Goal: Task Accomplishment & Management: Manage account settings

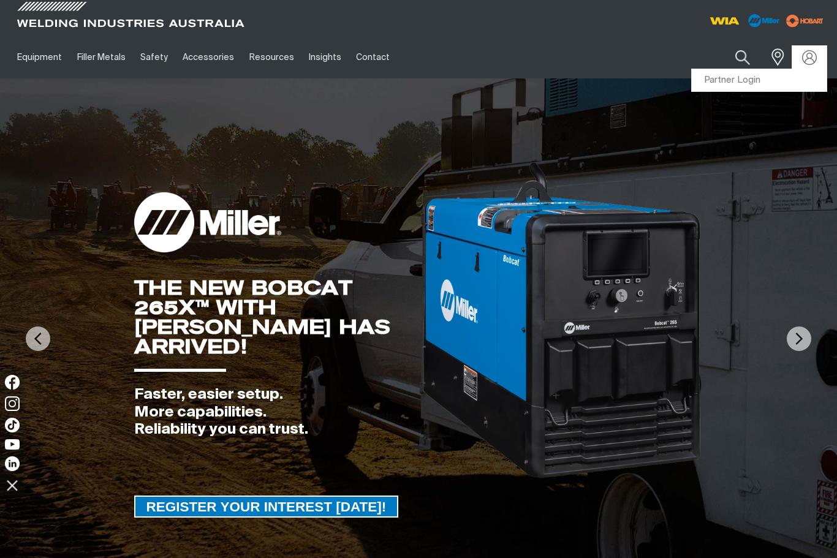
click at [766, 84] on link "Partner Login" at bounding box center [759, 80] width 135 height 23
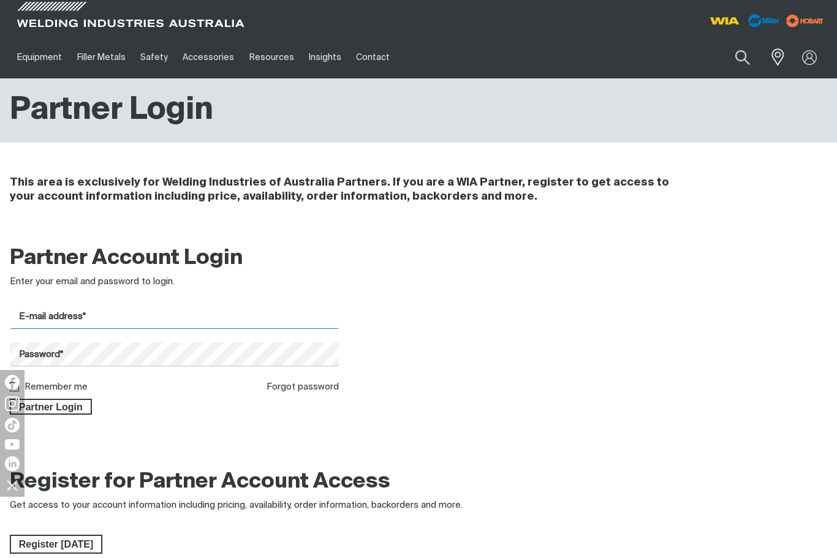
click at [295, 323] on input "E-mail address*" at bounding box center [174, 317] width 329 height 24
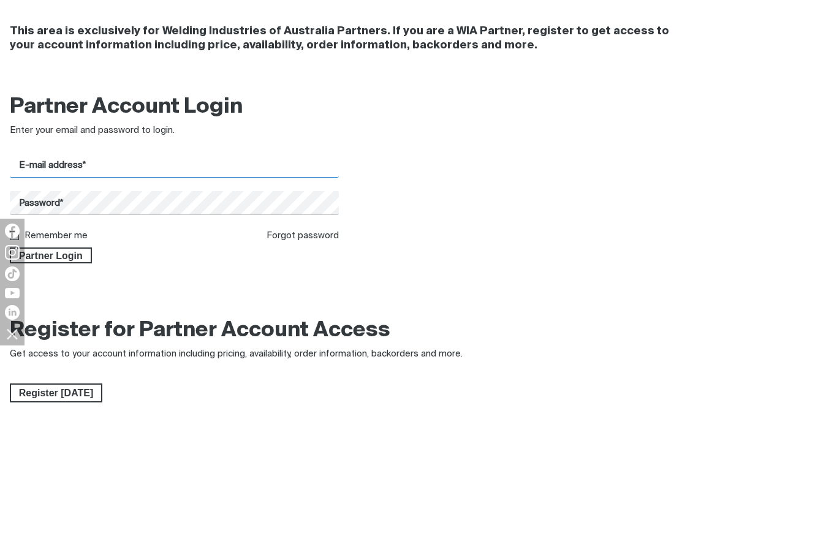
type input "[EMAIL_ADDRESS][DOMAIN_NAME]"
click at [50, 399] on button "Partner Login" at bounding box center [51, 407] width 82 height 16
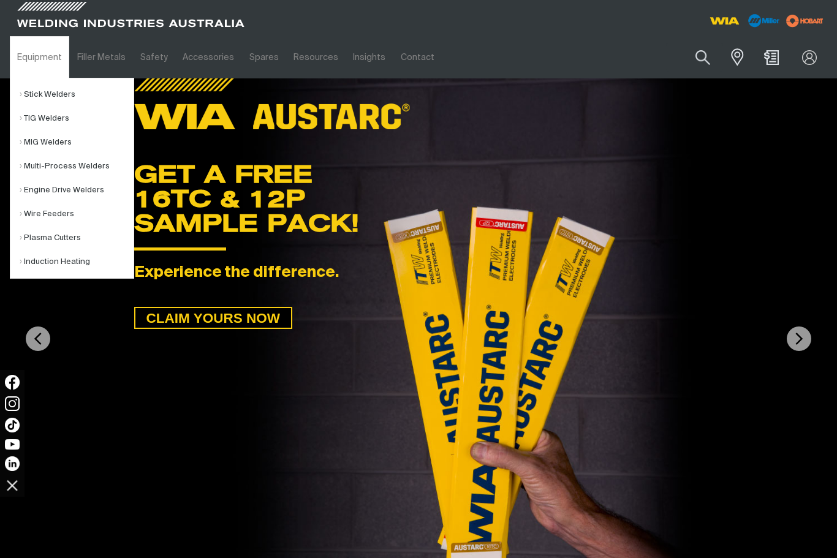
click at [91, 177] on link "Multi-Process Welders" at bounding box center [77, 166] width 114 height 24
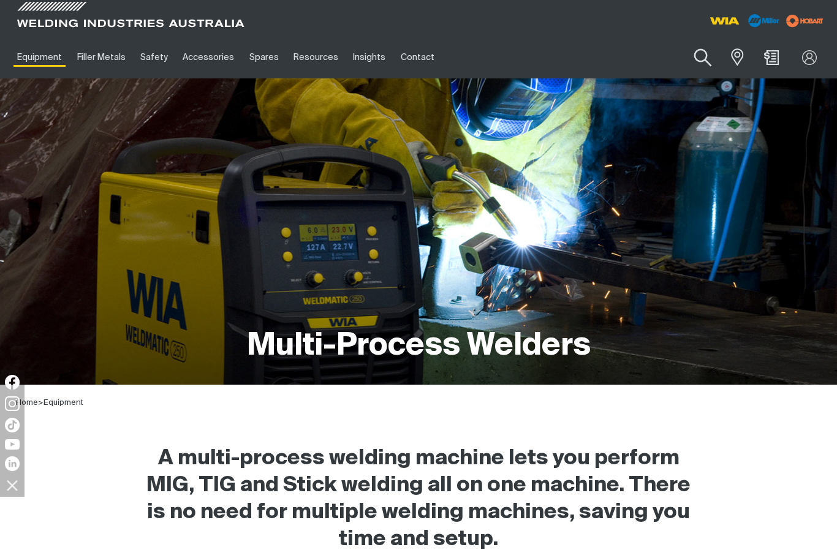
click at [706, 59] on button "Search products" at bounding box center [703, 57] width 50 height 35
click at [617, 58] on input "Search" at bounding box center [628, 58] width 189 height 28
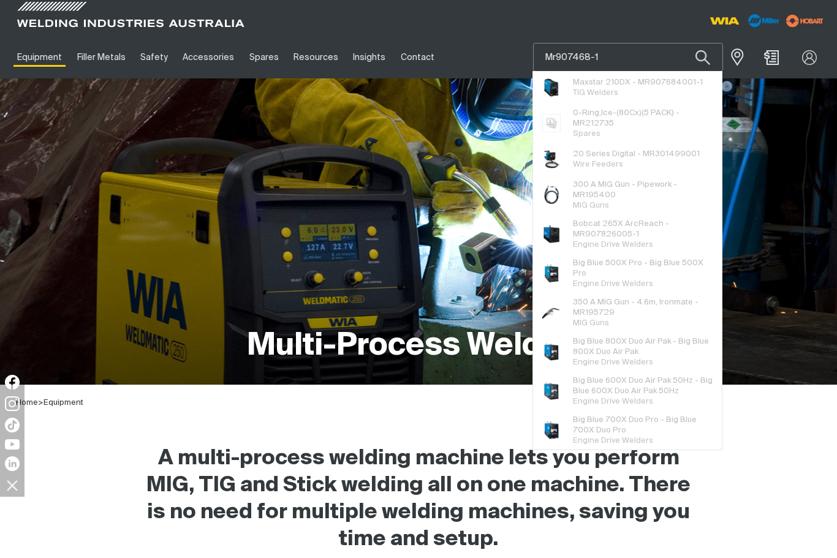
type input "Mr907468-1"
click at [703, 57] on button "Search products" at bounding box center [703, 57] width 42 height 29
